Goal: Obtain resource: Obtain resource

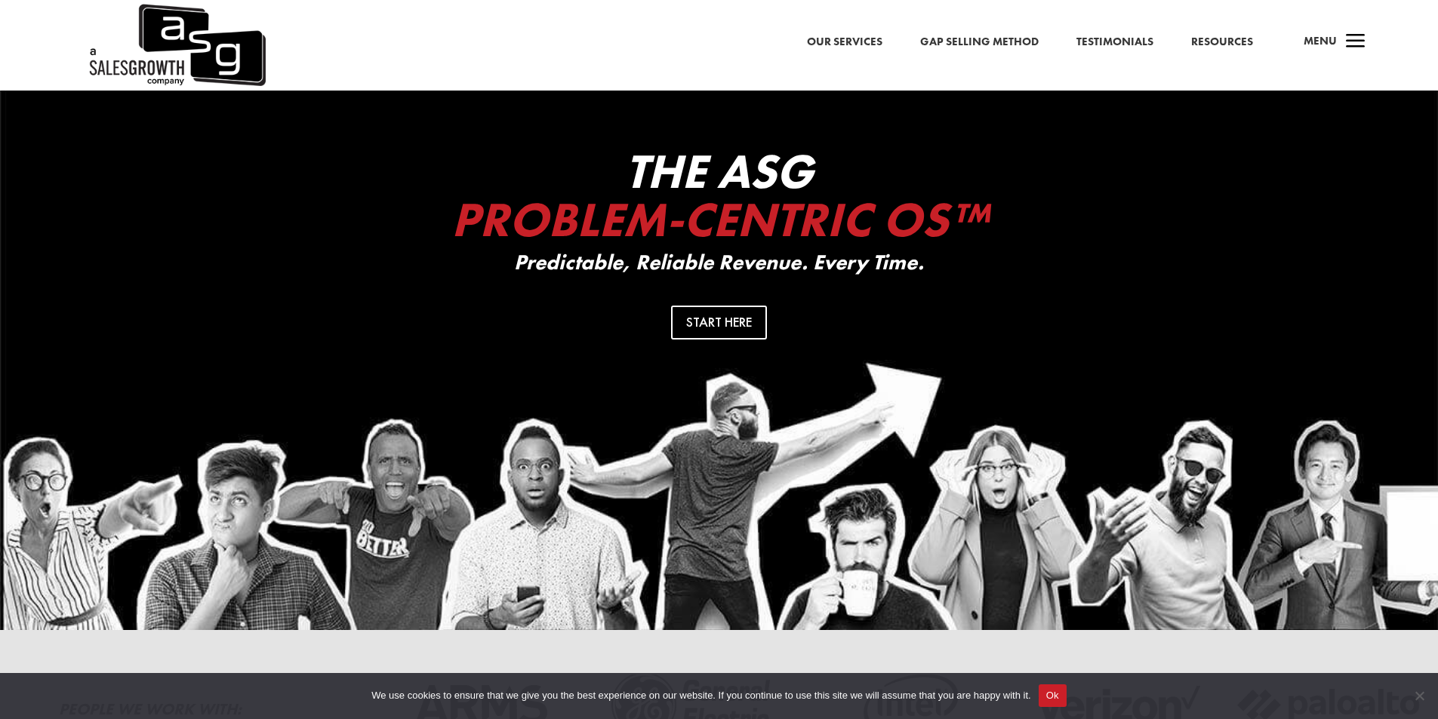
click at [1345, 50] on span "a" at bounding box center [1355, 42] width 30 height 30
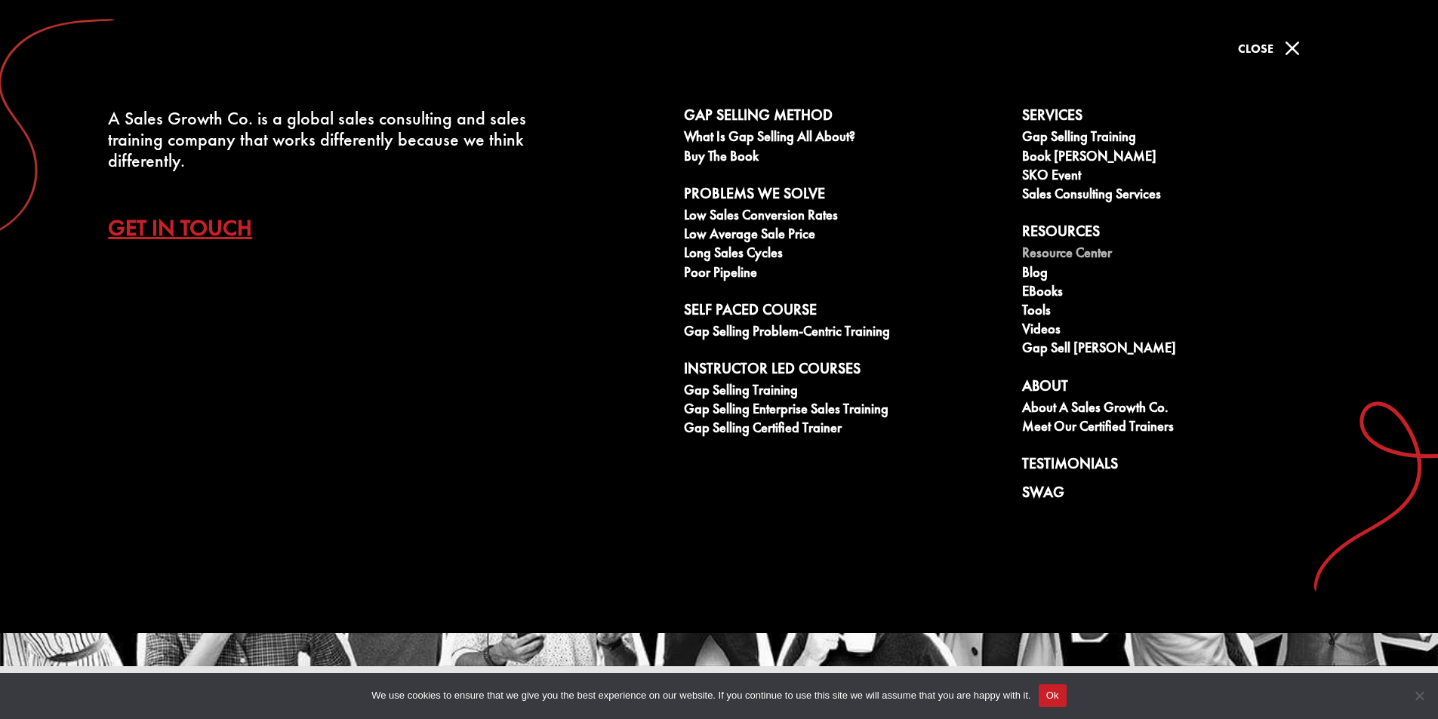
click at [1079, 255] on link "Resource Center" at bounding box center [1182, 254] width 321 height 19
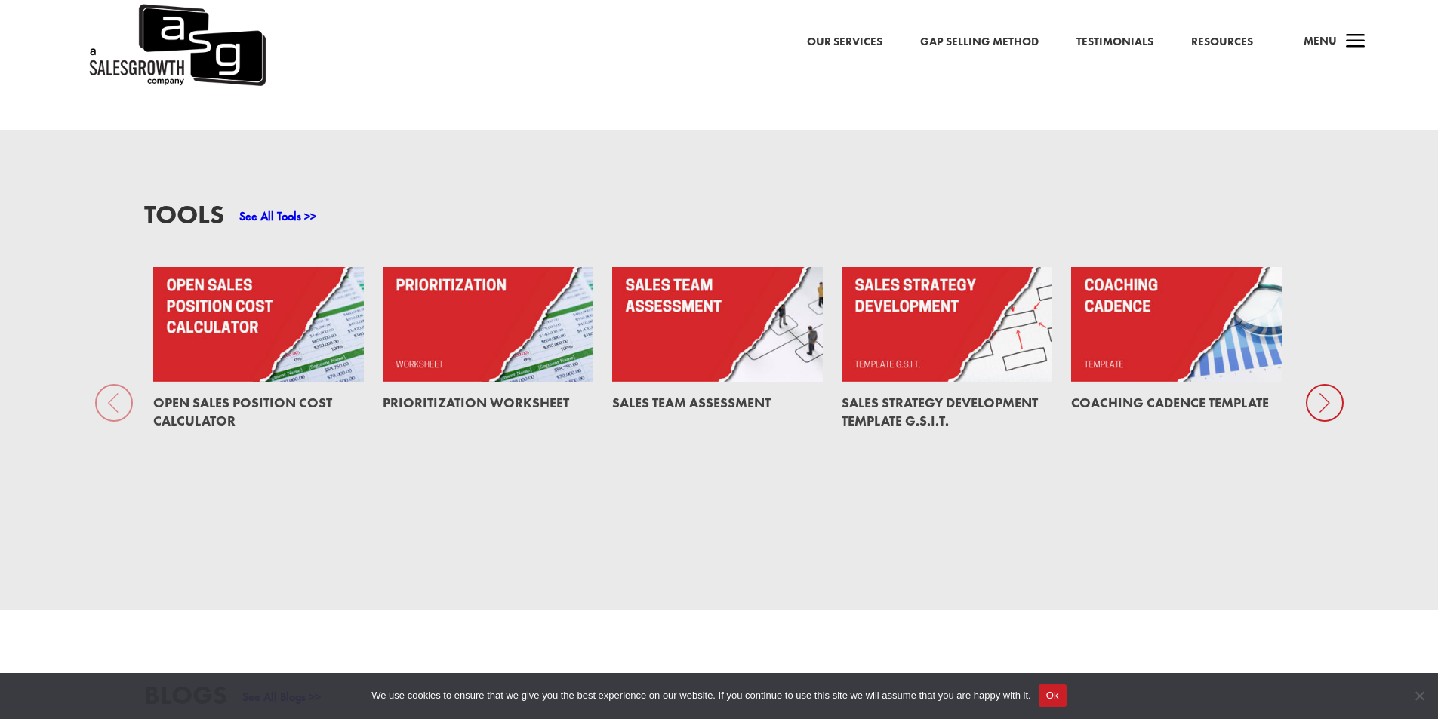
scroll to position [1358, 0]
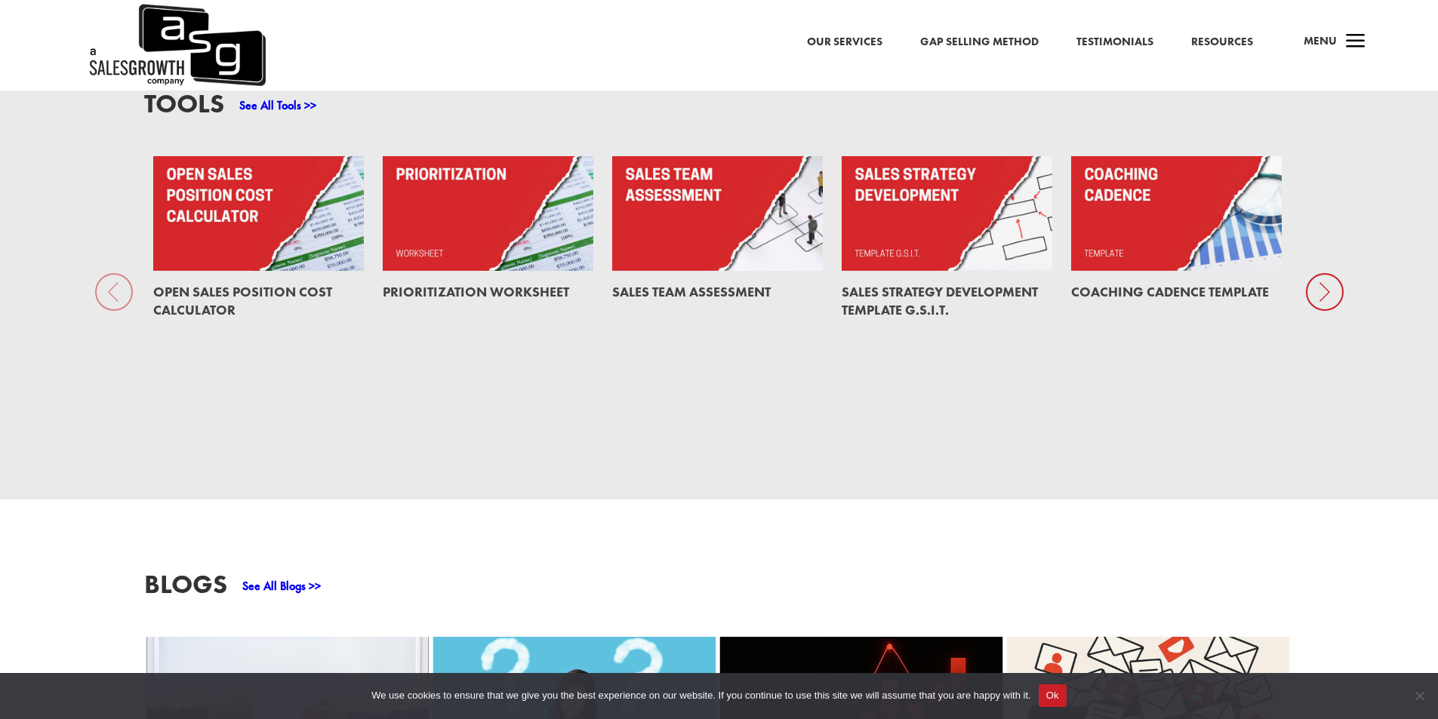
click at [1320, 273] on icon at bounding box center [1325, 292] width 38 height 38
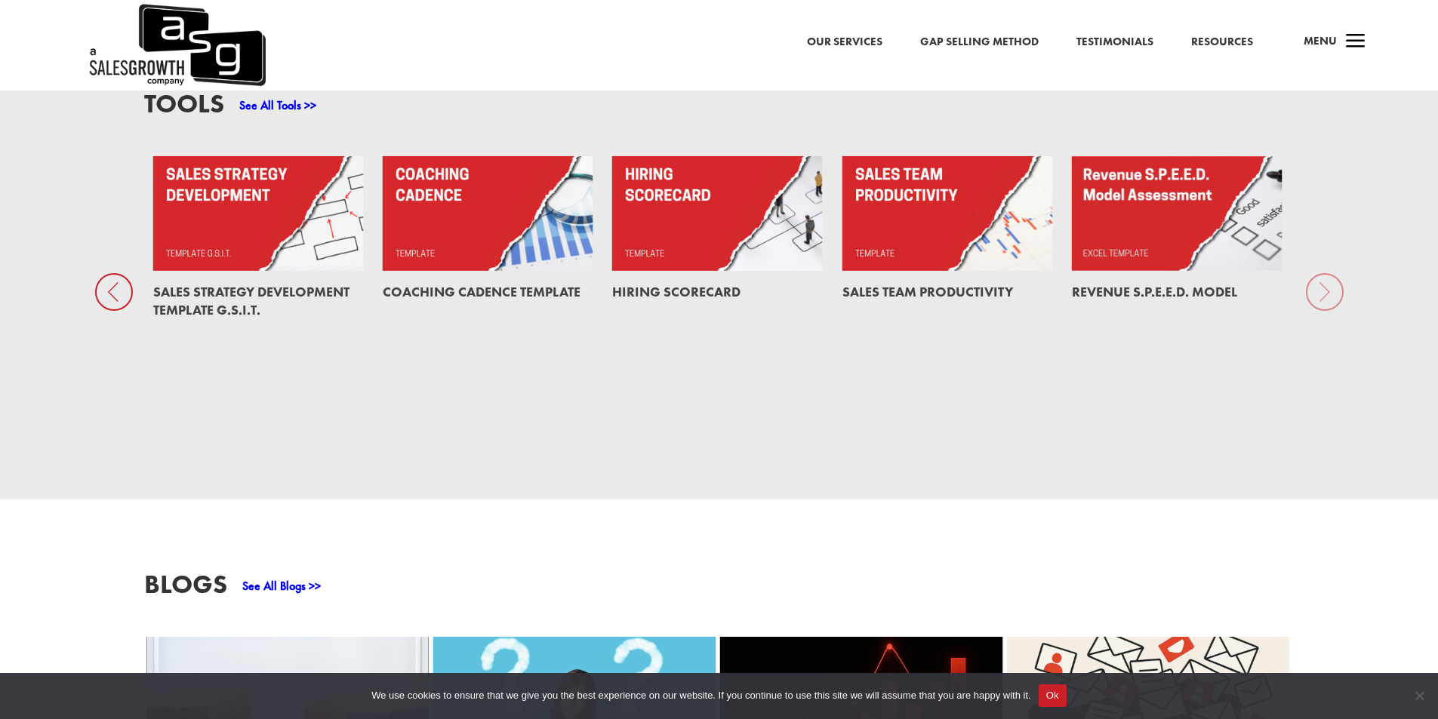
click at [1320, 239] on div "Tools See All Tools >> Open Sales Position Cost Calculator Prioritization Works…" at bounding box center [719, 259] width 1438 height 481
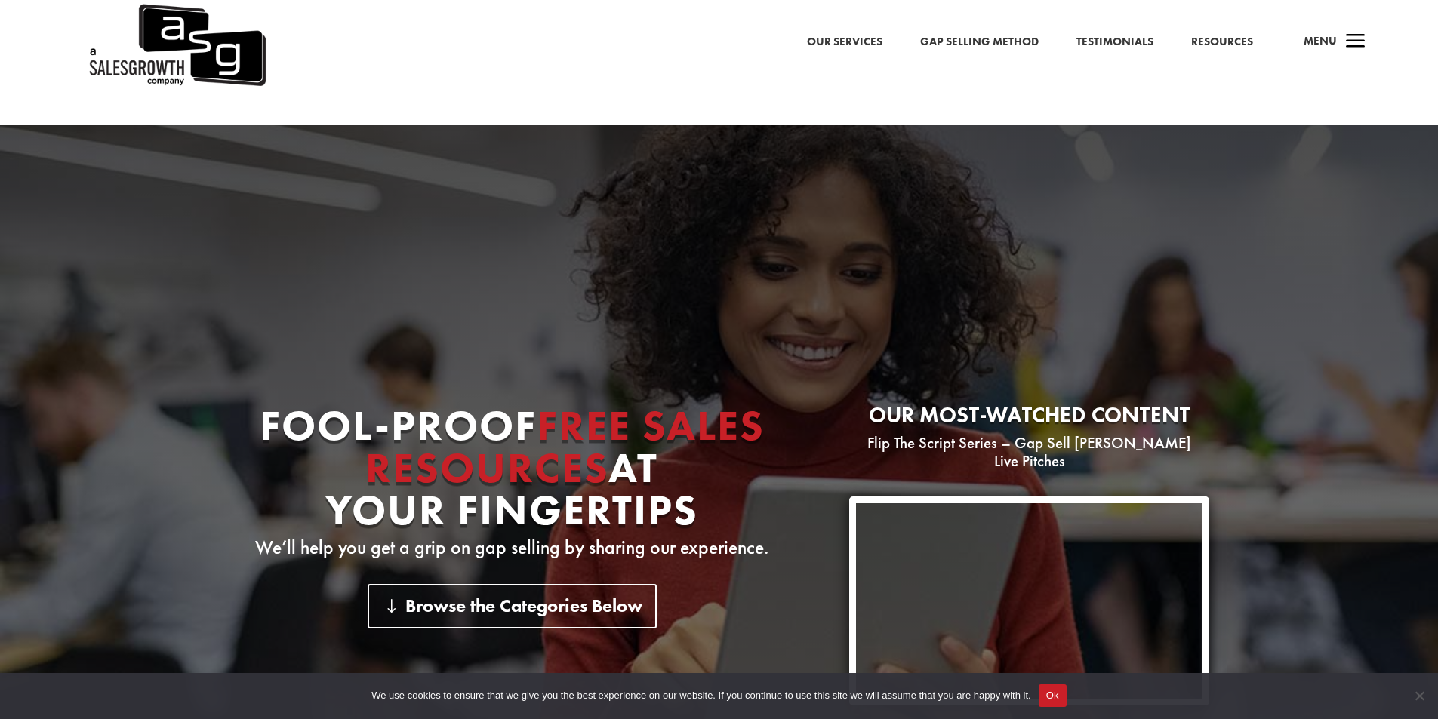
scroll to position [0, 0]
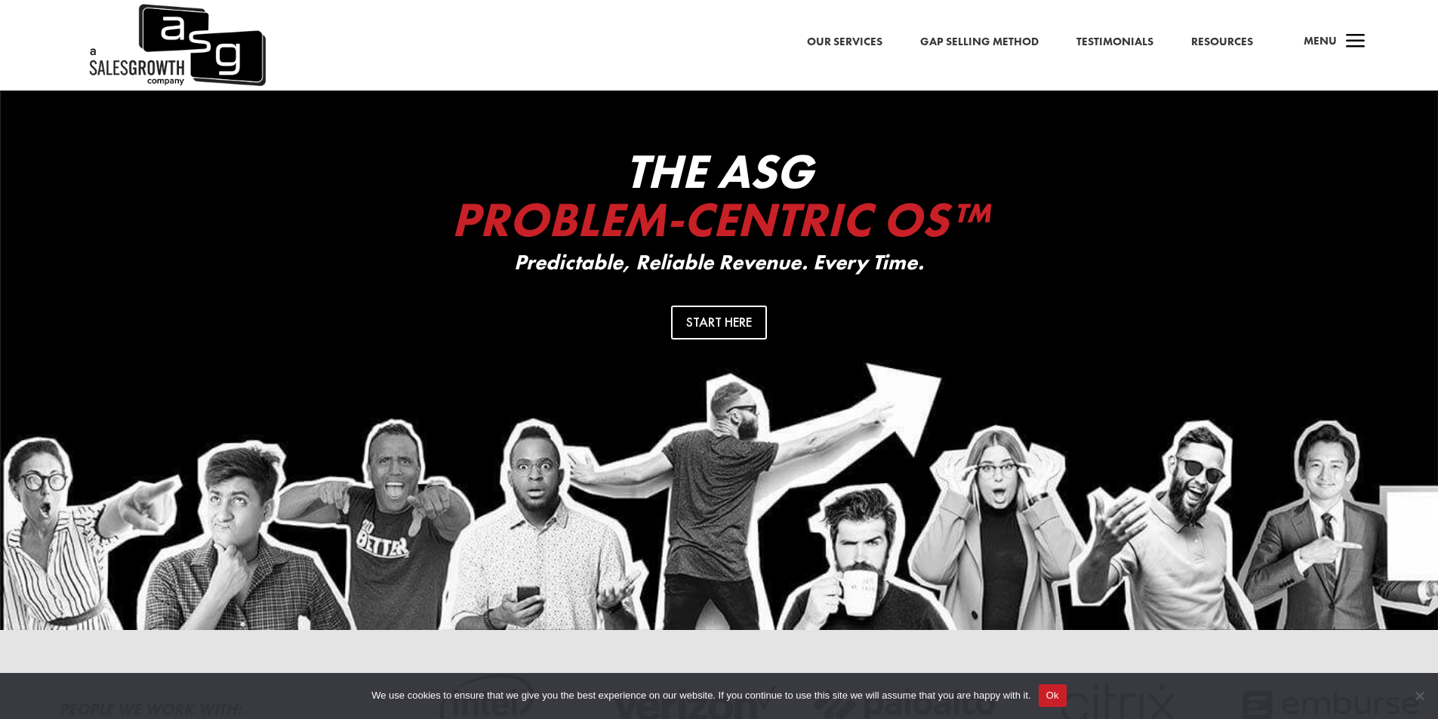
scroll to position [251, 0]
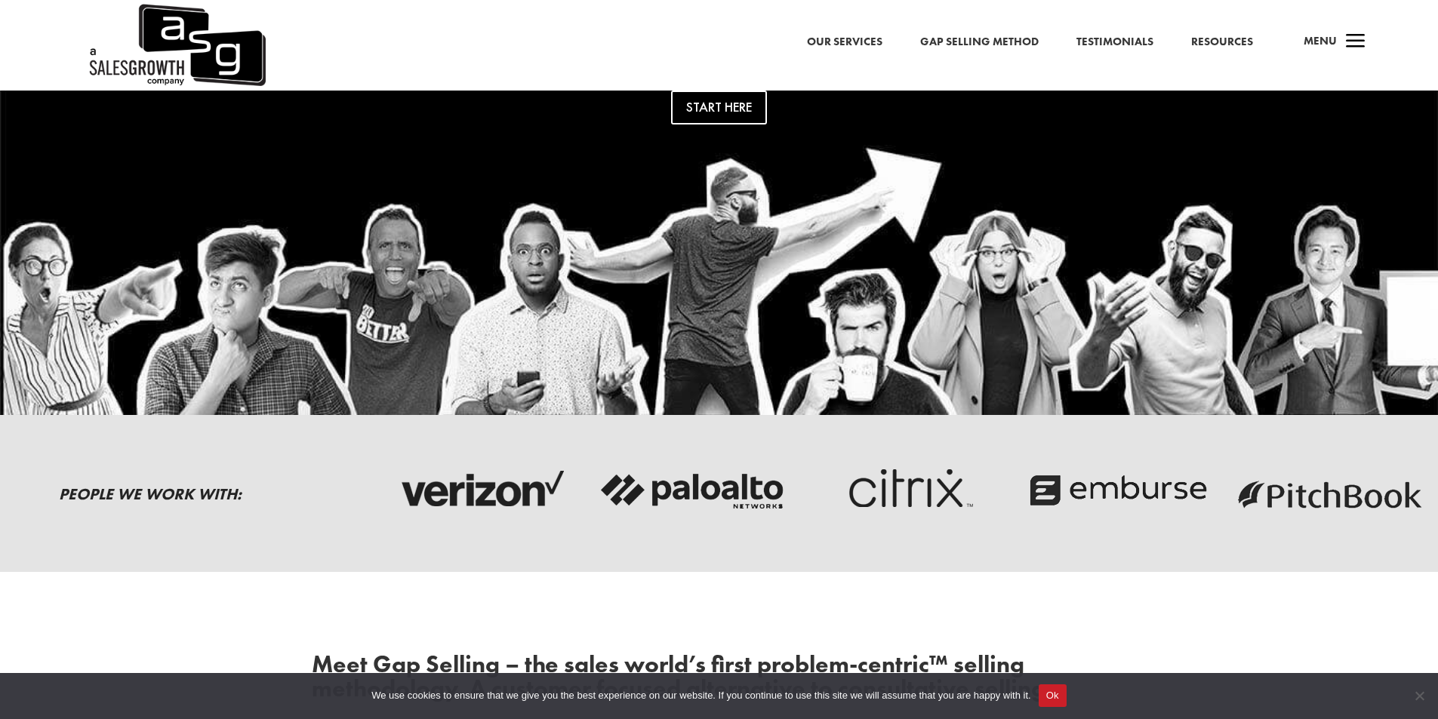
drag, startPoint x: 1345, startPoint y: 452, endPoint x: 206, endPoint y: 463, distance: 1138.8
click at [206, 463] on div "People We Work With:" at bounding box center [719, 493] width 1438 height 109
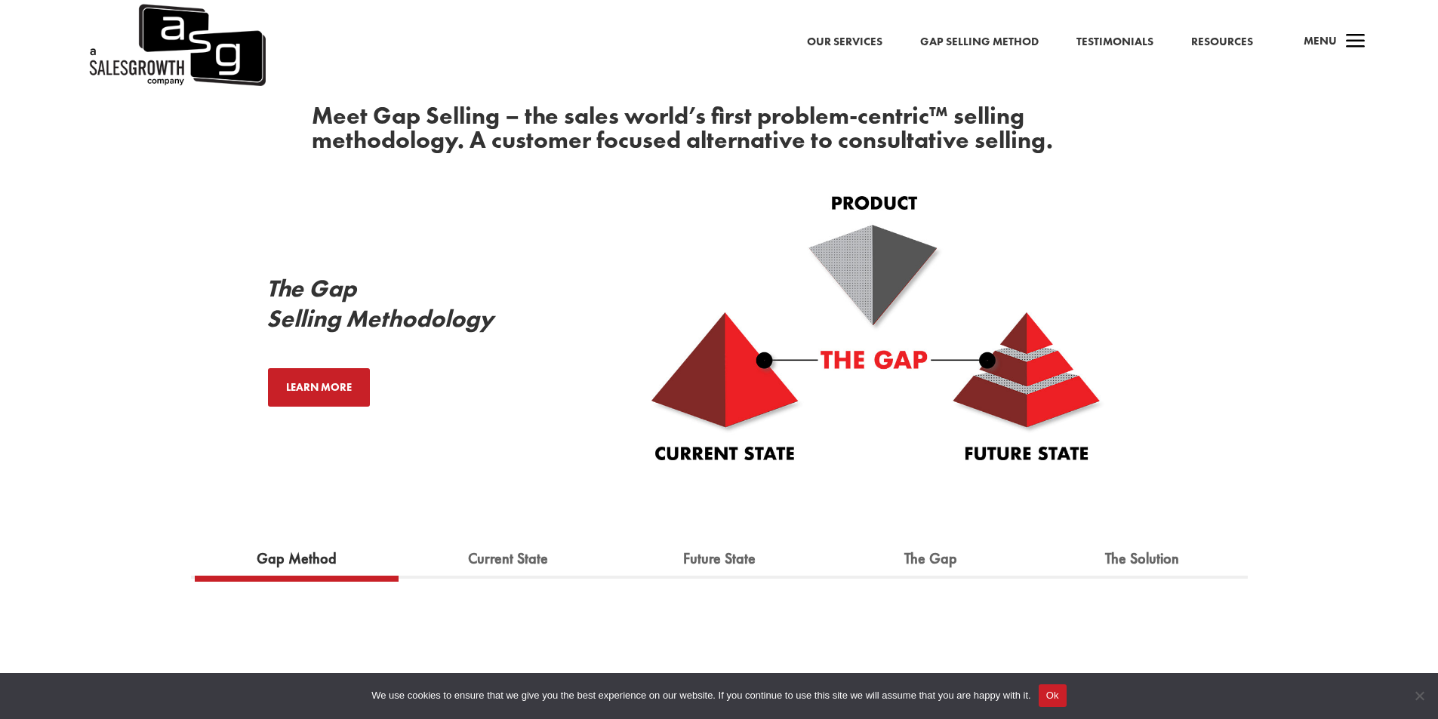
scroll to position [553, 0]
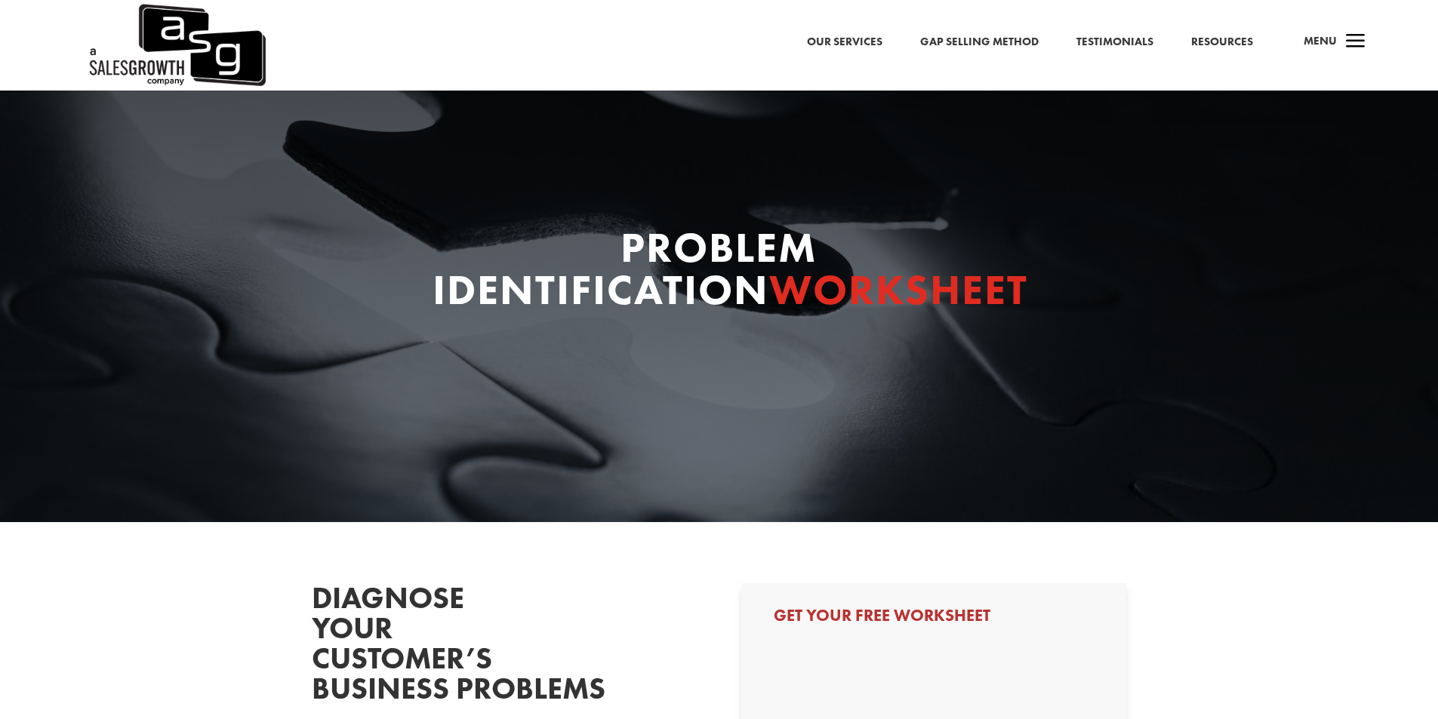
select select "Individual Contributor (AE, SDR, CSM, etc)"
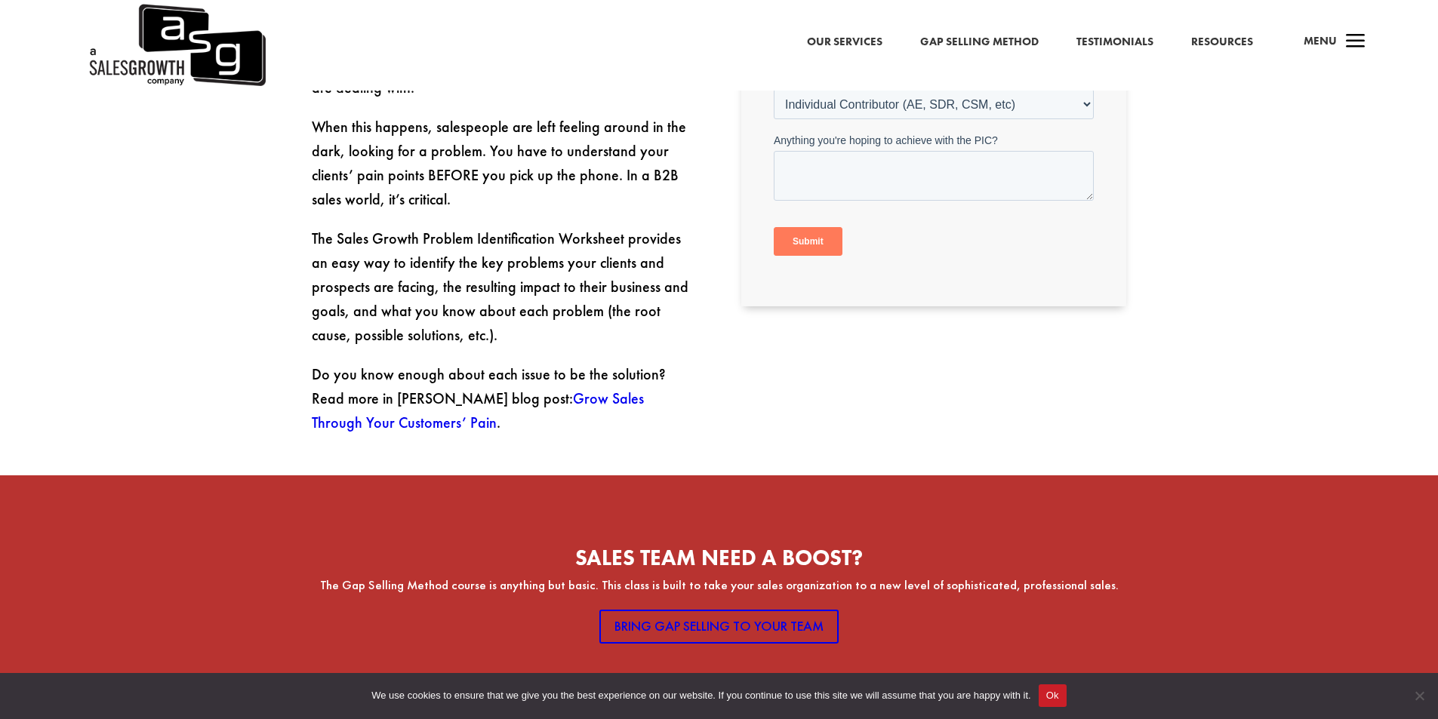
scroll to position [805, 0]
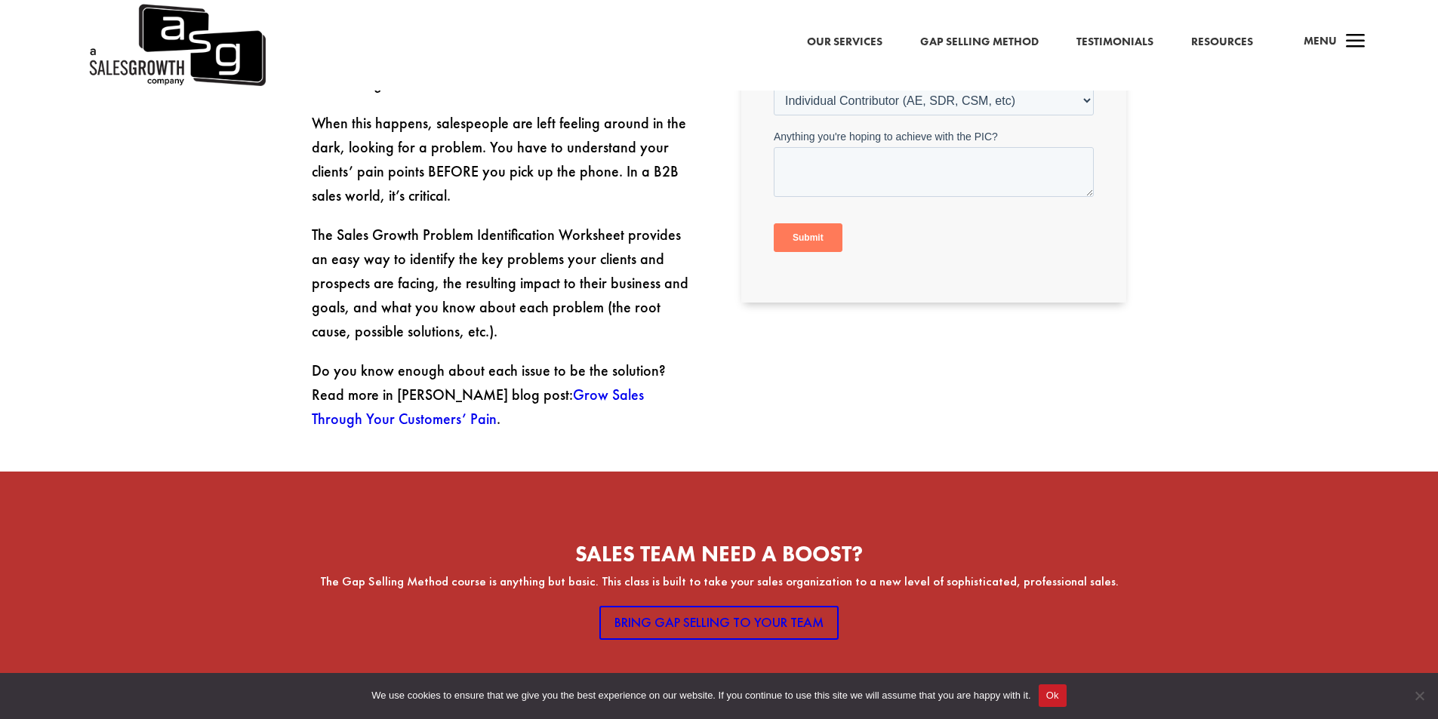
click at [512, 385] on link "Grow Sales Through Your Customers’ Pain" at bounding box center [478, 407] width 332 height 44
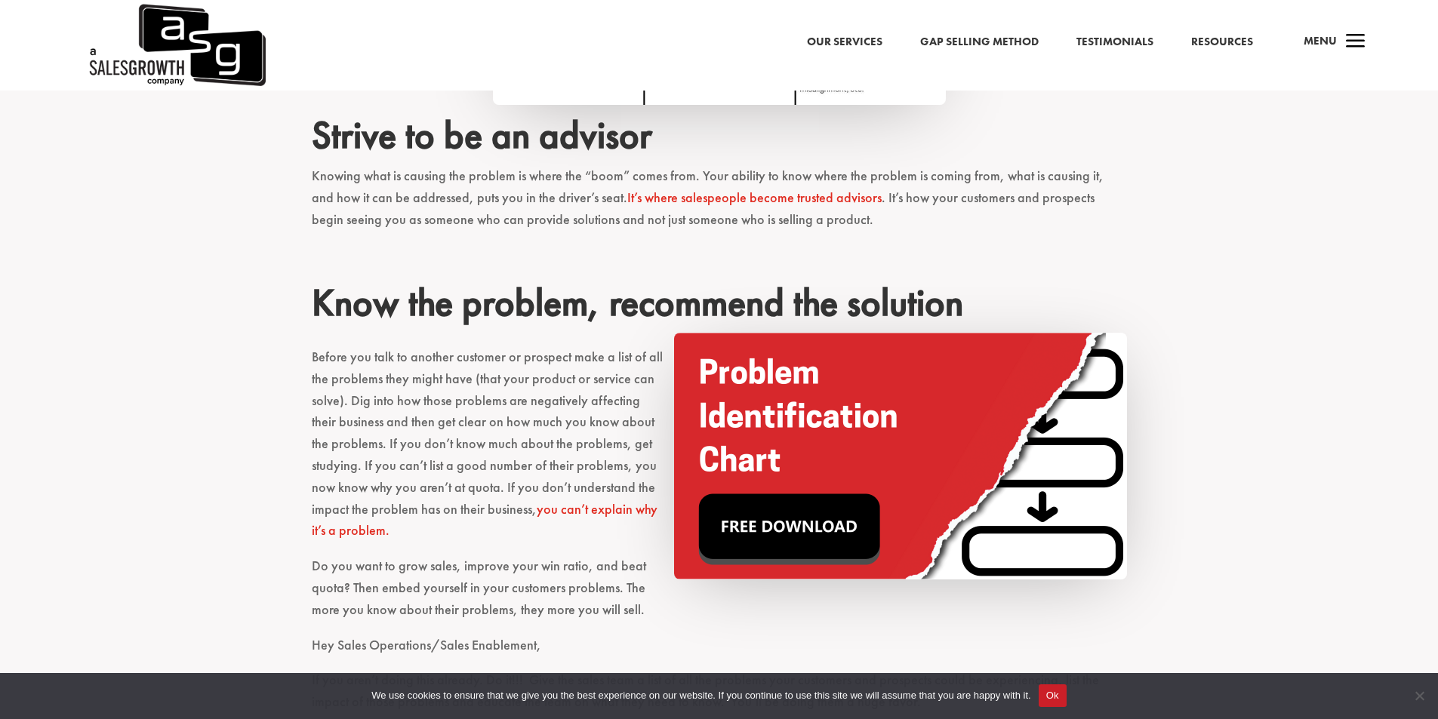
scroll to position [3119, 0]
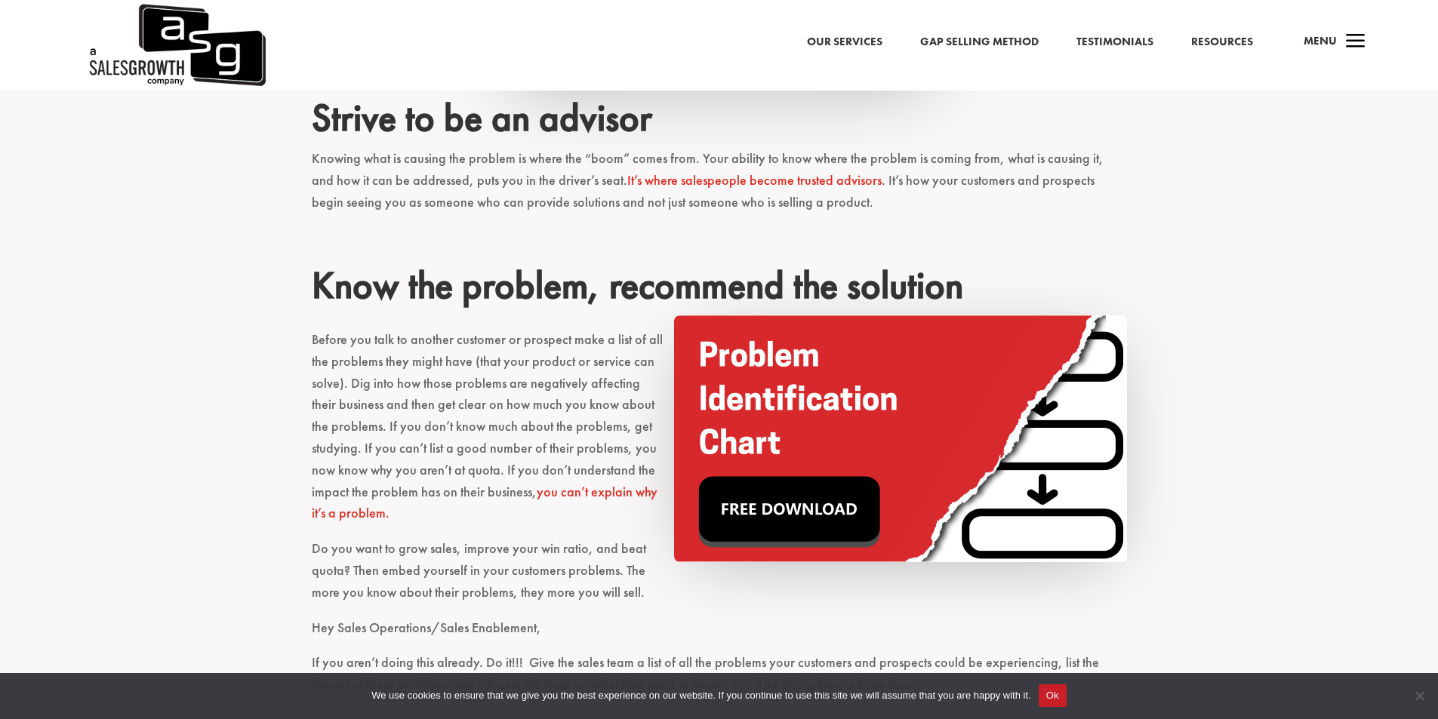
click at [820, 469] on img at bounding box center [900, 438] width 453 height 247
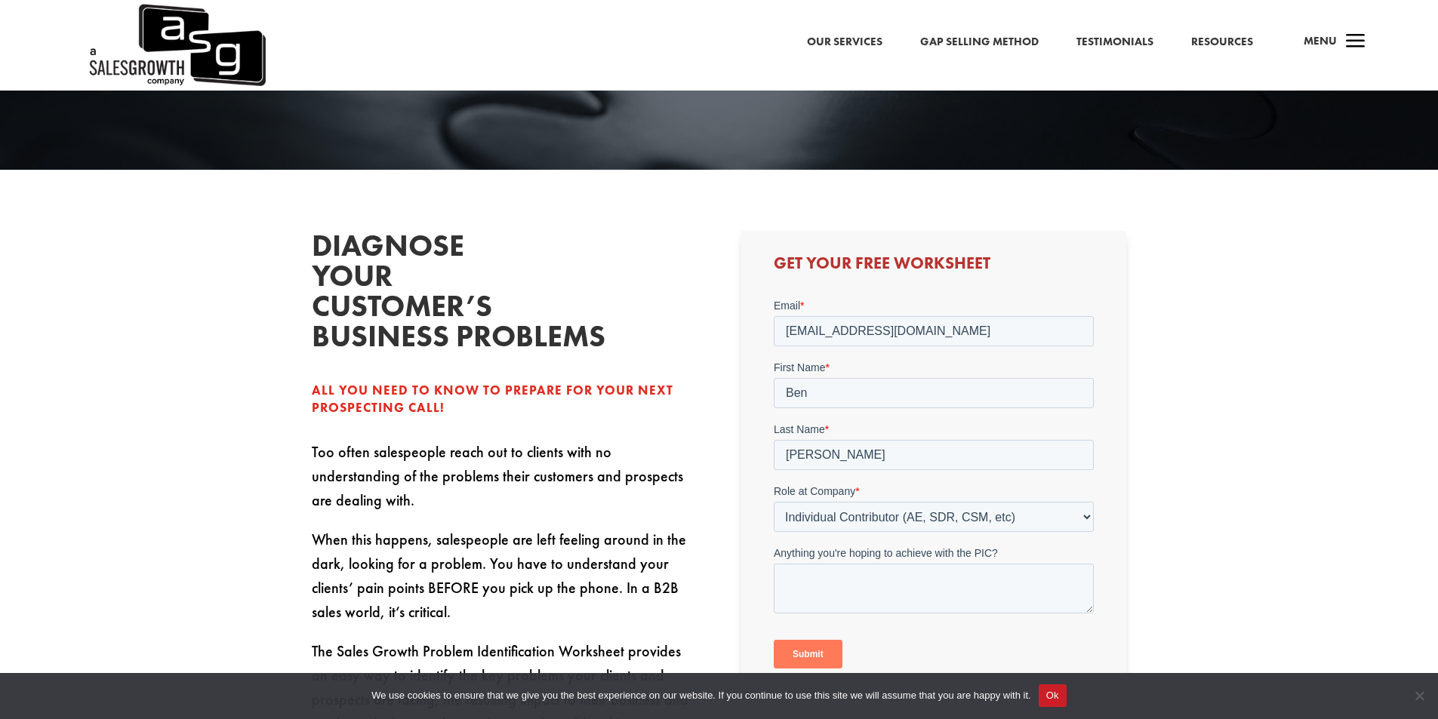
scroll to position [553, 0]
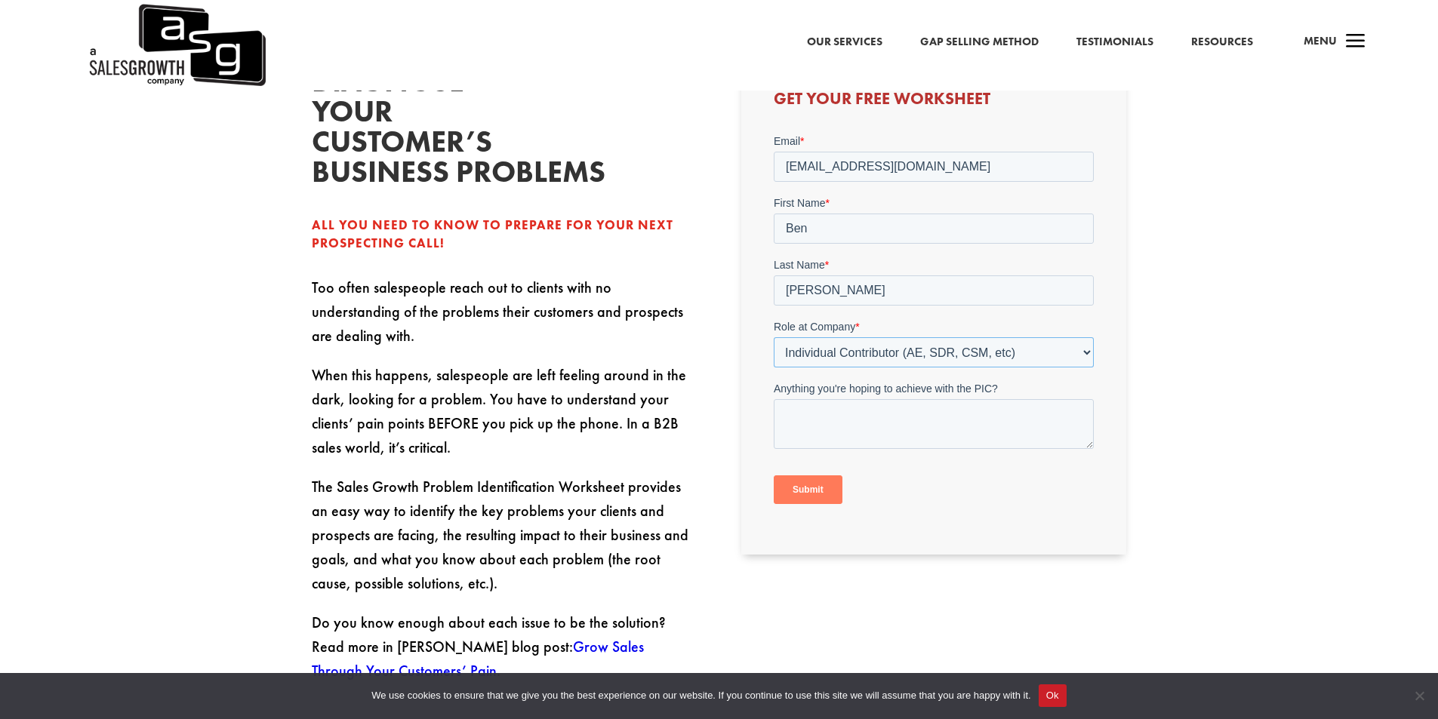
click at [820, 355] on select "- Please Select - C-Level (CRO, CSO, etc) Senior Leadership (VP of Sales, VP of…" at bounding box center [934, 352] width 320 height 30
click at [774, 337] on select "- Please Select - C-Level (CRO, CSO, etc) Senior Leadership (VP of Sales, VP of…" at bounding box center [934, 352] width 320 height 30
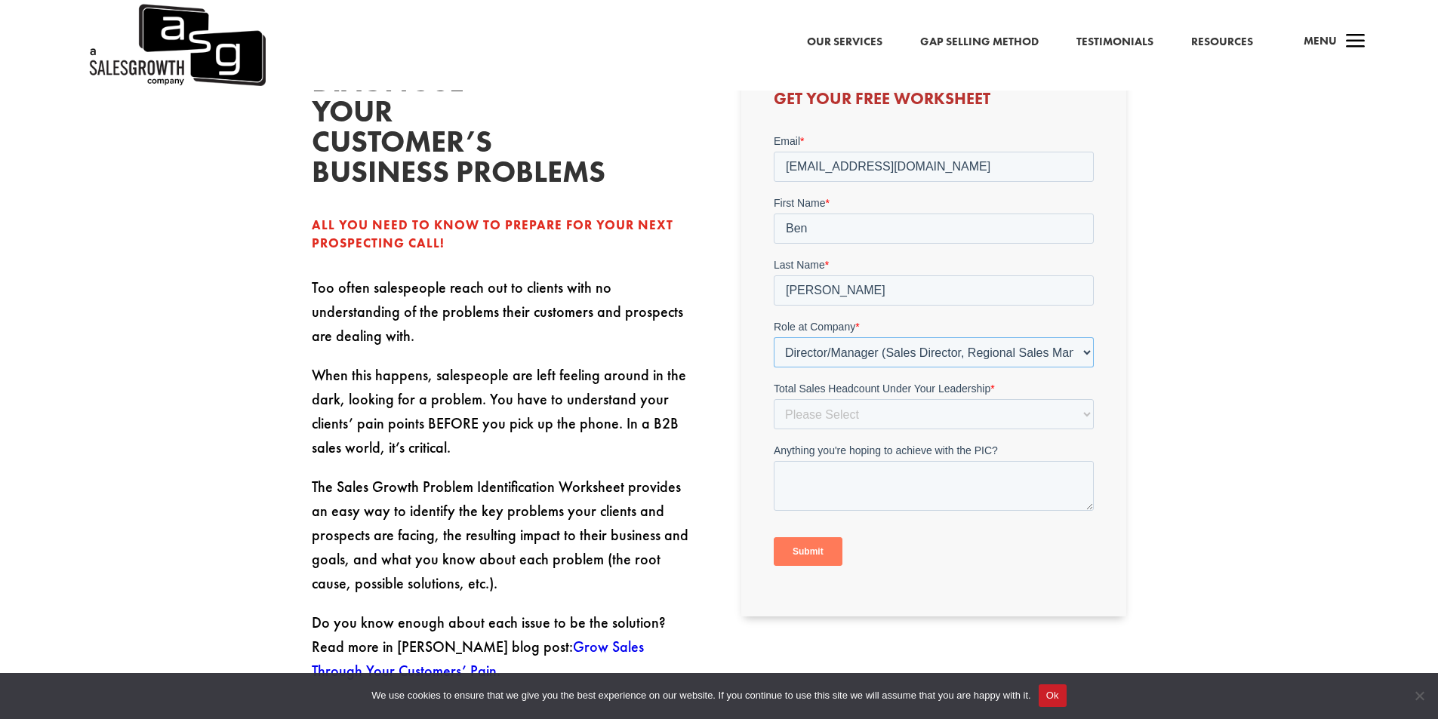
click at [813, 358] on select "- Please Select - C-Level (CRO, CSO, etc) Senior Leadership (VP of Sales, VP of…" at bounding box center [934, 352] width 320 height 30
select select "Individual Contributor (AE, SDR, CSM, etc)"
click at [774, 337] on select "- Please Select - C-Level (CRO, CSO, etc) Senior Leadership (VP of Sales, VP of…" at bounding box center [934, 352] width 320 height 30
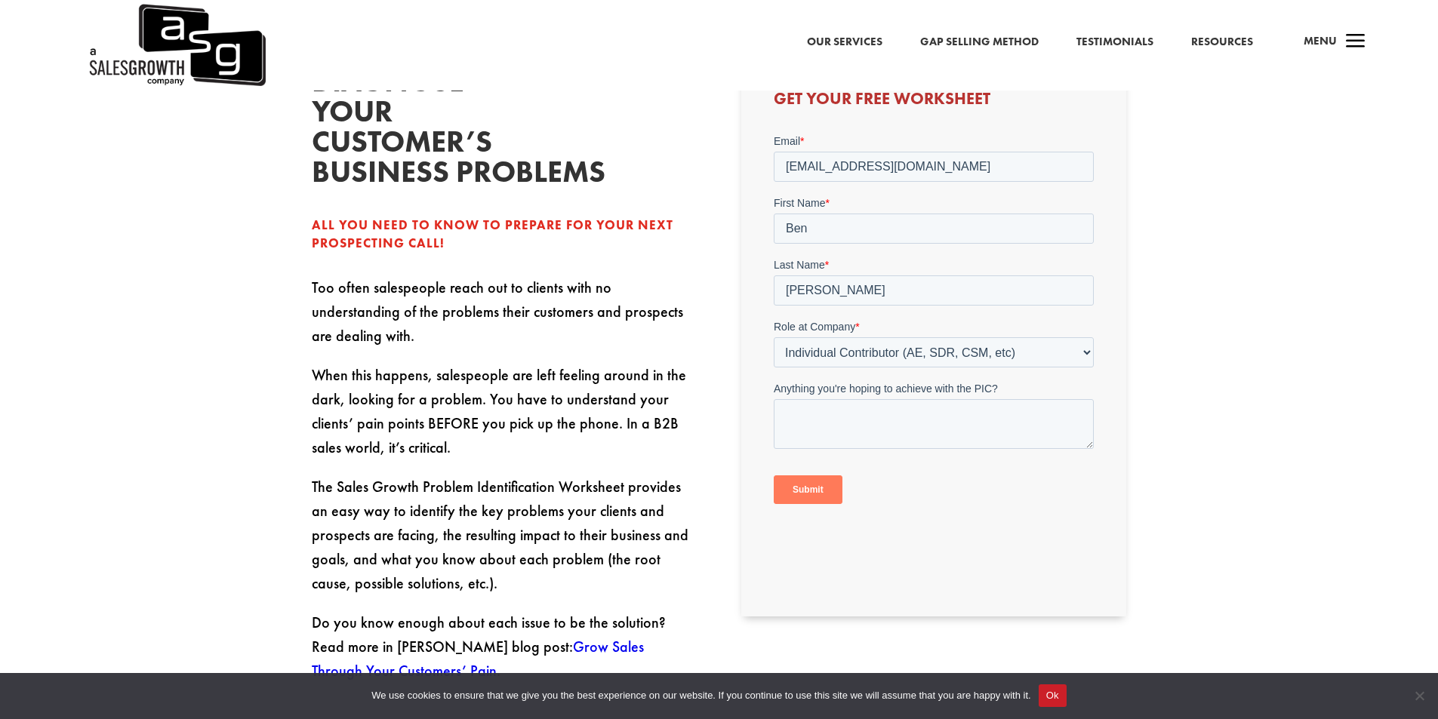
click at [806, 497] on input "Submit" at bounding box center [808, 489] width 69 height 29
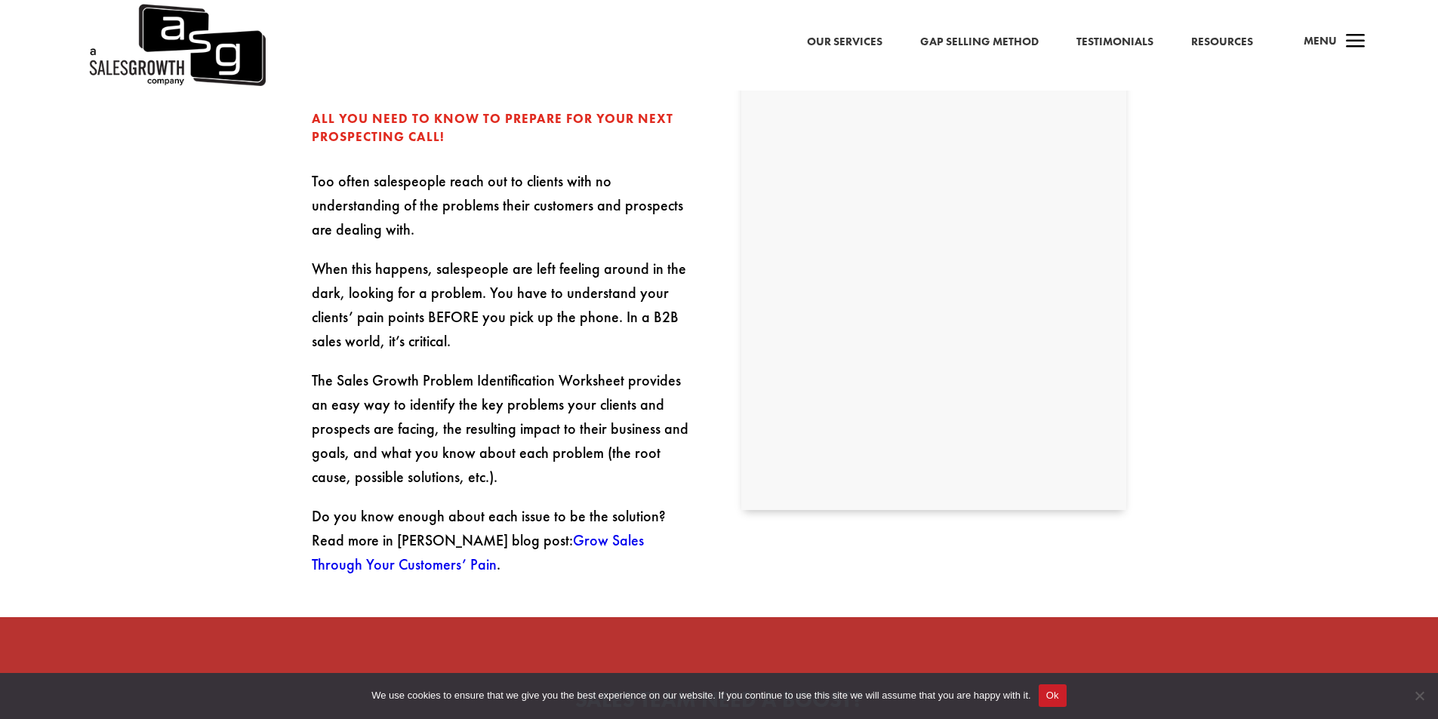
scroll to position [704, 0]
